Goal: Task Accomplishment & Management: Manage account settings

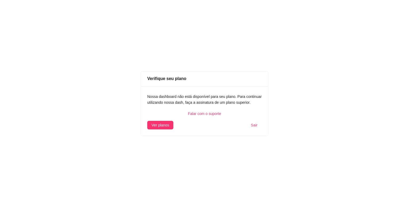
click at [251, 127] on button "Sair" at bounding box center [254, 125] width 15 height 9
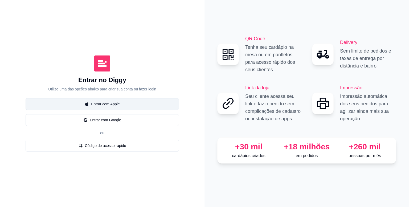
drag, startPoint x: 38, startPoint y: 72, endPoint x: 70, endPoint y: 101, distance: 43.4
click at [39, 77] on div "Entrar no Diggy Utilize uma das opções abaixo para criar sua conta ou fazer log…" at bounding box center [102, 73] width 153 height 36
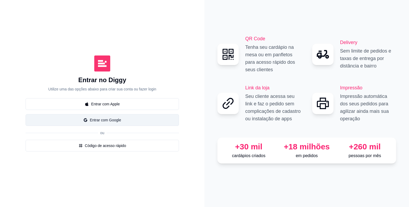
click at [99, 120] on button "Entrar com Google" at bounding box center [102, 120] width 153 height 12
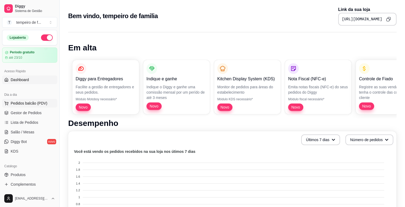
click at [33, 103] on span "Pedidos balcão (PDV)" at bounding box center [29, 102] width 37 height 5
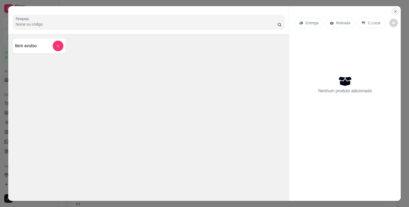
click at [393, 11] on icon "Close" at bounding box center [395, 11] width 4 height 4
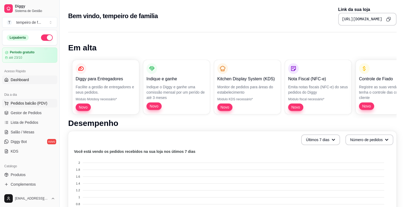
click at [19, 103] on span "Pedidos balcão (PDV)" at bounding box center [29, 102] width 37 height 5
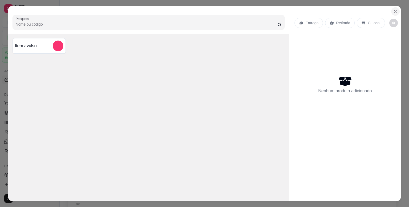
click at [394, 7] on button "Close" at bounding box center [395, 11] width 9 height 9
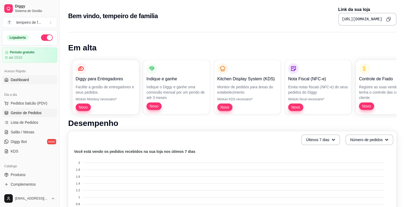
click at [33, 115] on link "Gestor de Pedidos" at bounding box center [29, 112] width 55 height 9
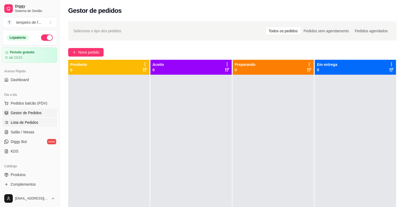
click at [28, 124] on span "Lista de Pedidos" at bounding box center [25, 122] width 28 height 5
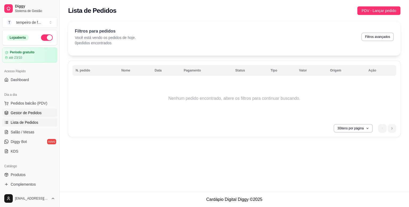
click at [24, 114] on span "Gestor de Pedidos" at bounding box center [26, 112] width 31 height 5
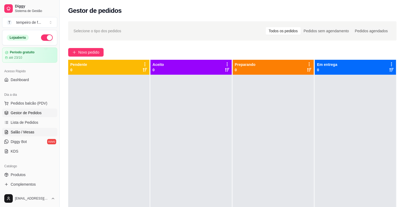
click at [31, 131] on span "Salão / Mesas" at bounding box center [23, 131] width 24 height 5
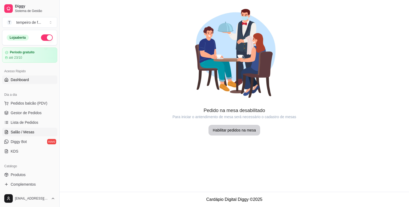
click at [25, 78] on span "Dashboard" at bounding box center [20, 79] width 18 height 5
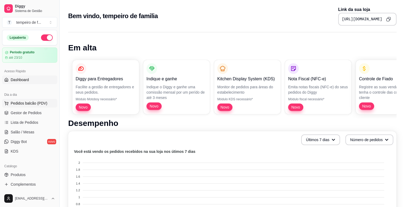
click at [23, 104] on span "Pedidos balcão (PDV)" at bounding box center [29, 102] width 37 height 5
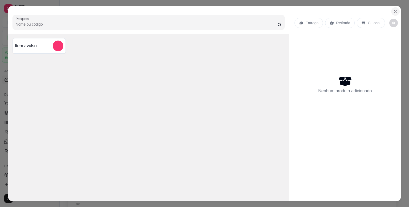
click at [393, 9] on icon "Close" at bounding box center [395, 11] width 4 height 4
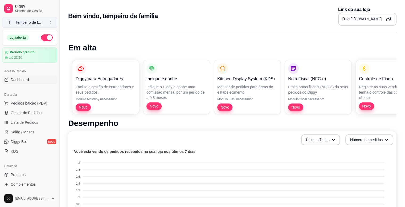
click at [36, 22] on div "tempeiro de f ..." at bounding box center [28, 22] width 25 height 5
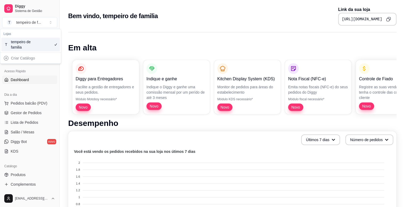
click at [9, 58] on div "Criar Catálogo" at bounding box center [30, 58] width 59 height 9
click at [5, 58] on div "Criar Catálogo" at bounding box center [30, 58] width 59 height 9
click at [15, 61] on div "Criar Catálogo" at bounding box center [30, 58] width 61 height 11
click at [79, 138] on div "Últimos 7 dias Número de pedidos" at bounding box center [232, 139] width 322 height 11
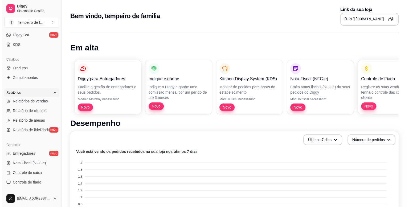
scroll to position [133, 0]
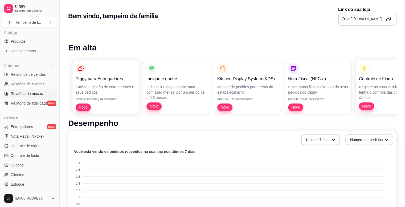
click at [25, 96] on link "Relatório de mesas" at bounding box center [29, 93] width 55 height 9
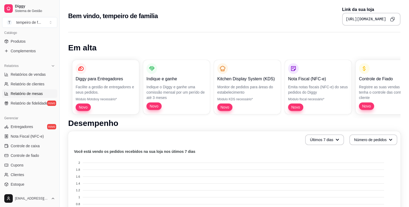
select select "TOTAL_OF_ORDERS"
select select "7"
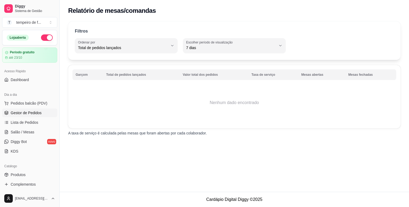
click at [28, 115] on link "Gestor de Pedidos" at bounding box center [29, 112] width 55 height 9
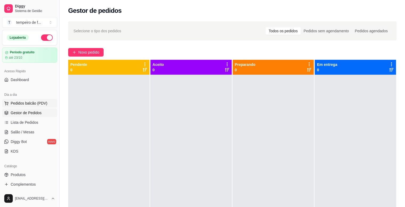
click at [31, 101] on span "Pedidos balcão (PDV)" at bounding box center [29, 102] width 37 height 5
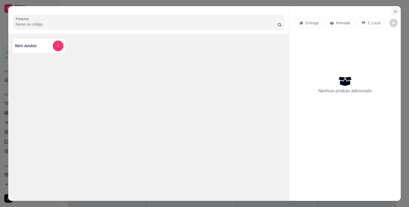
click at [393, 9] on icon "Close" at bounding box center [395, 11] width 4 height 4
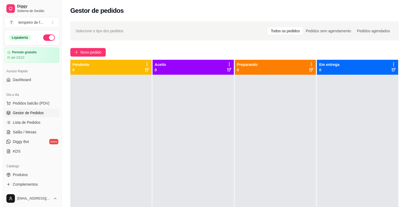
scroll to position [15, 0]
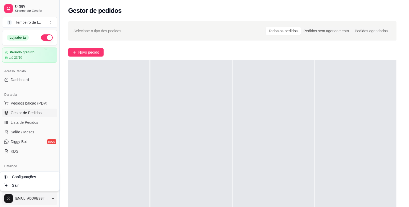
click at [47, 199] on html "Diggy Sistema de Gestão T tempeiro de f ... Loja aberta Período gratuito até 23…" at bounding box center [204, 103] width 409 height 207
click at [28, 174] on span "Configurações" at bounding box center [24, 176] width 24 height 5
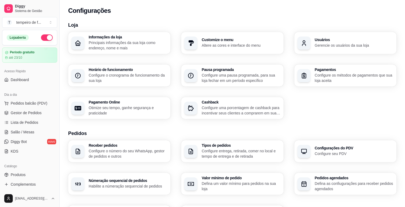
click at [329, 42] on div "Usuários Gerencie os usuários da sua loja" at bounding box center [354, 43] width 79 height 10
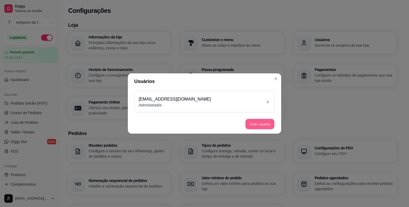
click at [255, 125] on button "Criar usuário" at bounding box center [260, 124] width 29 height 10
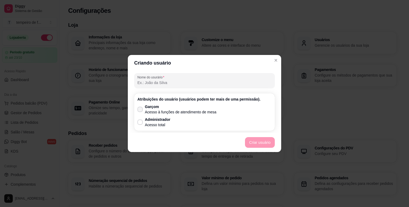
click at [146, 107] on p "Garçom" at bounding box center [181, 106] width 72 height 5
click at [141, 110] on input "Garçom Acesso à funções de atendimento de mesa" at bounding box center [138, 111] width 3 height 3
checkbox input "true"
click at [257, 144] on button "Criar usuário" at bounding box center [260, 142] width 29 height 10
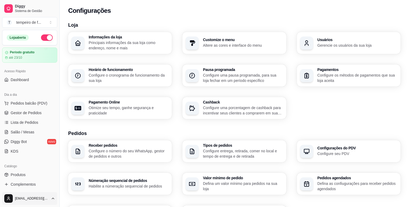
click at [40, 200] on html "Diggy Sistema de Gestão T tempeiro de f ... Loja aberta Período gratuito até 23…" at bounding box center [204, 103] width 409 height 207
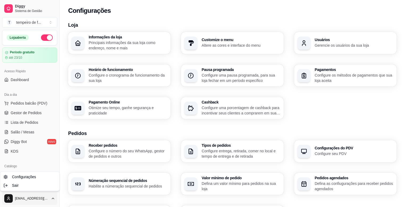
click at [31, 203] on html "Diggy Sistema de Gestão T tempeiro de f ... Loja aberta Período gratuito até 23…" at bounding box center [204, 103] width 409 height 207
click at [40, 201] on html "Diggy Sistema de Gestão T tempeiro de f ... Loja aberta Período gratuito até 23…" at bounding box center [204, 103] width 409 height 207
click at [26, 186] on div "Sair" at bounding box center [29, 185] width 57 height 9
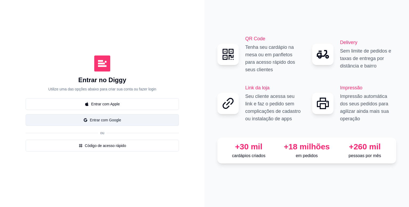
click at [99, 121] on button "Entrar com Google" at bounding box center [102, 120] width 153 height 12
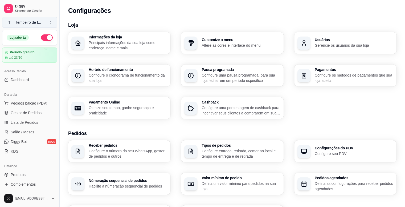
click at [46, 23] on button "T tempeiro de f ..." at bounding box center [29, 22] width 55 height 11
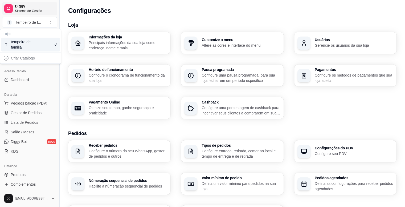
click at [40, 10] on span "Sistema de Gestão" at bounding box center [35, 11] width 40 height 4
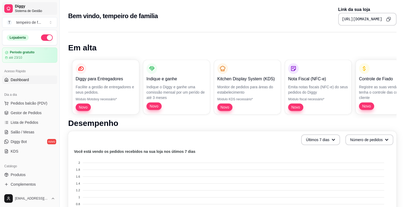
click at [40, 10] on span "Sistema de Gestão" at bounding box center [35, 11] width 40 height 4
click at [26, 102] on span "Pedidos balcão (PDV)" at bounding box center [29, 102] width 37 height 5
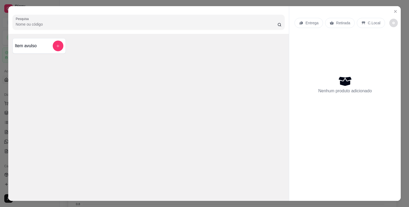
click at [392, 22] on button "decrease-product-quantity" at bounding box center [393, 23] width 9 height 9
click at [393, 44] on span "Automatic updates" at bounding box center [394, 42] width 11 height 6
click at [393, 44] on input "Automatic updates" at bounding box center [390, 43] width 3 height 3
checkbox input "false"
click at [368, 21] on p "C.Local" at bounding box center [374, 22] width 13 height 5
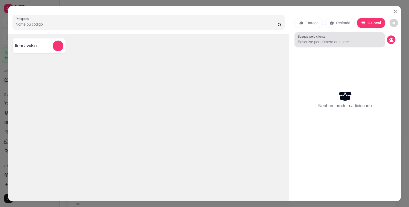
click at [348, 42] on div at bounding box center [340, 39] width 84 height 11
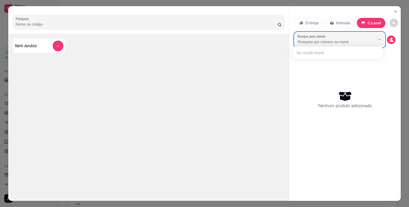
click at [385, 38] on div "Busque pelo cliente" at bounding box center [345, 39] width 101 height 15
click at [389, 38] on icon "decrease-product-quantity" at bounding box center [391, 39] width 5 height 5
drag, startPoint x: 9, startPoint y: 72, endPoint x: 12, endPoint y: 71, distance: 3.5
click at [10, 71] on div "Pesquisa Item avulso" at bounding box center [148, 103] width 281 height 194
drag, startPoint x: 38, startPoint y: 77, endPoint x: 38, endPoint y: 80, distance: 3.6
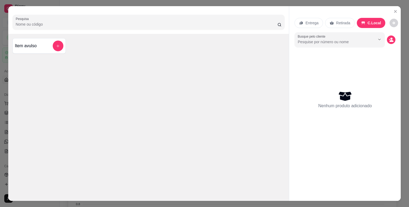
click at [37, 77] on div "Pesquisa Item avulso" at bounding box center [148, 103] width 281 height 194
click at [393, 9] on icon "Close" at bounding box center [395, 11] width 4 height 4
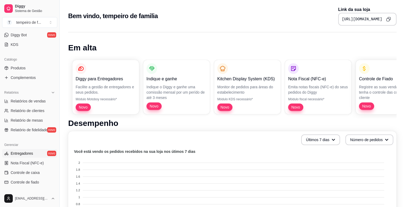
scroll to position [53, 0]
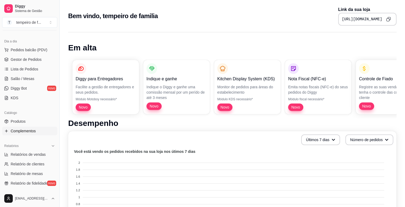
click at [23, 130] on span "Complementos" at bounding box center [23, 130] width 25 height 5
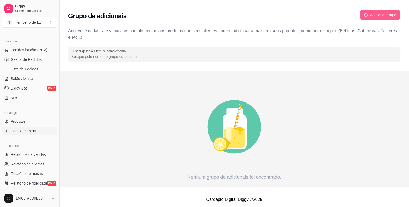
click at [382, 15] on button "Adicionar grupo" at bounding box center [380, 15] width 40 height 11
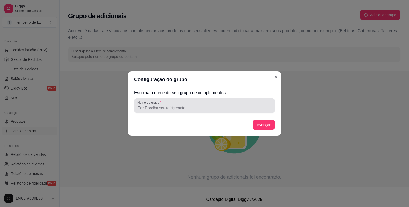
click at [241, 111] on div "Nome do grupo" at bounding box center [204, 105] width 141 height 15
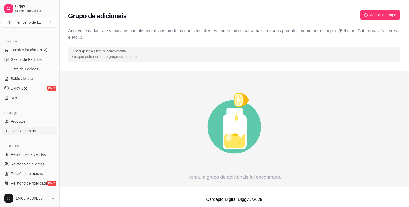
click at [96, 55] on input "Buscar grupo ou item de complemento" at bounding box center [234, 56] width 326 height 5
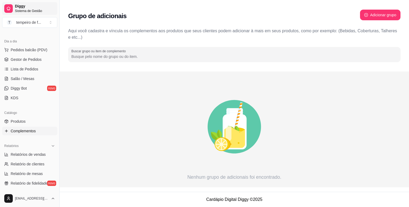
click at [22, 9] on span "Sistema de Gestão" at bounding box center [35, 11] width 40 height 4
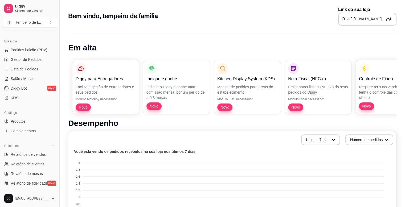
scroll to position [107, 0]
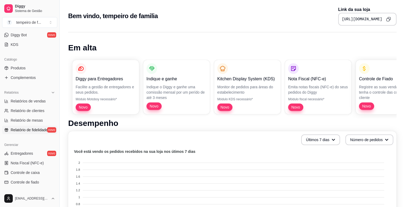
click at [26, 128] on span "Relatório de fidelidade" at bounding box center [29, 129] width 37 height 5
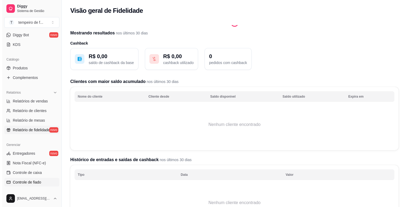
scroll to position [176, 0]
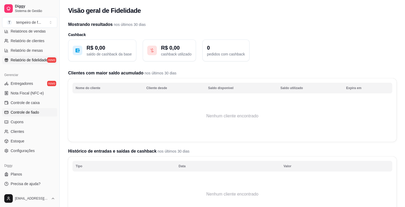
click at [22, 113] on span "Controle de fiado" at bounding box center [25, 111] width 28 height 5
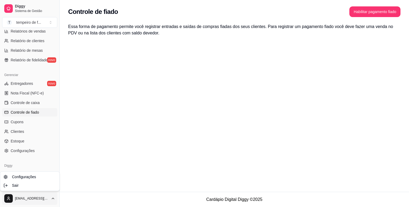
click at [48, 199] on html "Diggy Sistema de Gestão T tempeiro de f ... Loja aberta Período gratuito até 23…" at bounding box center [204, 103] width 409 height 207
click at [19, 186] on div "Sair" at bounding box center [29, 185] width 57 height 9
